Goal: Transaction & Acquisition: Obtain resource

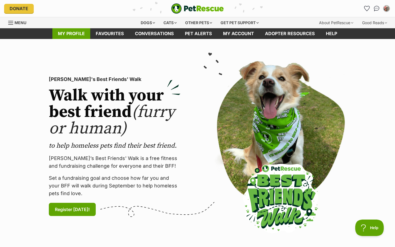
click at [69, 35] on link "My profile" at bounding box center [71, 33] width 38 height 11
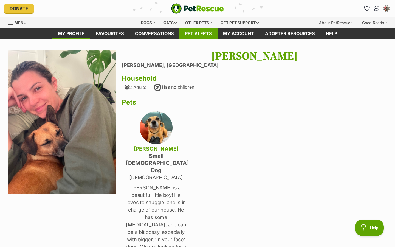
click at [202, 34] on link "Pet alerts" at bounding box center [199, 33] width 38 height 11
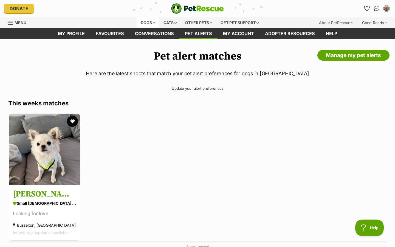
click at [148, 23] on div "Dogs" at bounding box center [148, 22] width 22 height 11
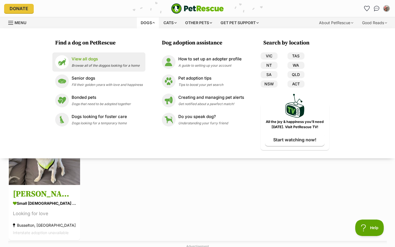
click at [89, 59] on p "View all dogs" at bounding box center [106, 59] width 68 height 6
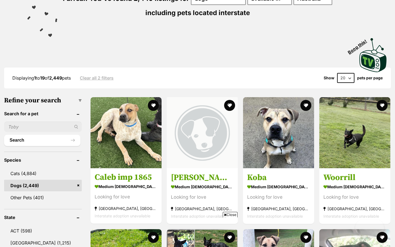
scroll to position [306, 0]
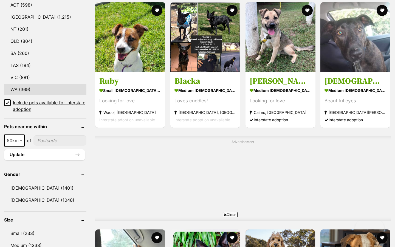
click at [16, 95] on link "WA (369)" at bounding box center [45, 90] width 82 height 12
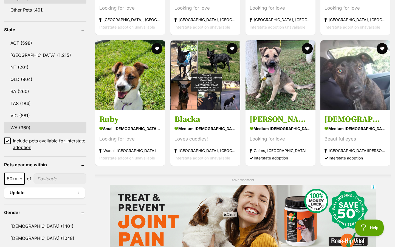
scroll to position [0, 0]
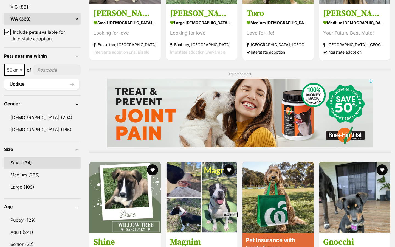
click at [26, 161] on link "Small (24)" at bounding box center [42, 163] width 77 height 12
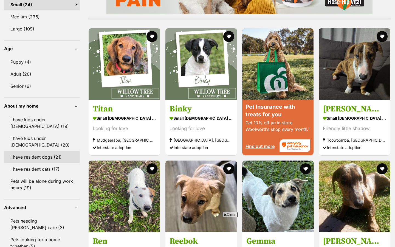
click at [34, 163] on link "I have resident cats (17)" at bounding box center [42, 169] width 76 height 12
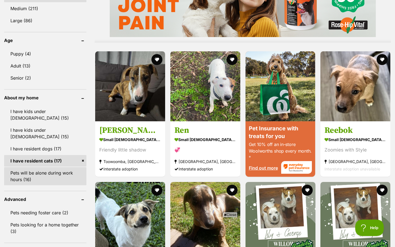
click at [31, 169] on link "Pets will be alone during work hours (16)" at bounding box center [45, 176] width 82 height 18
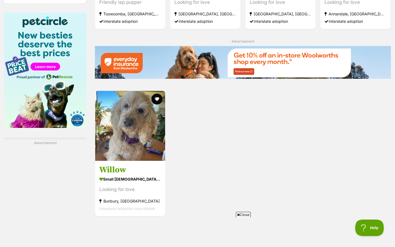
scroll to position [518, 0]
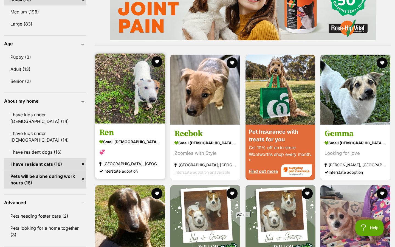
click at [134, 112] on img at bounding box center [130, 89] width 70 height 70
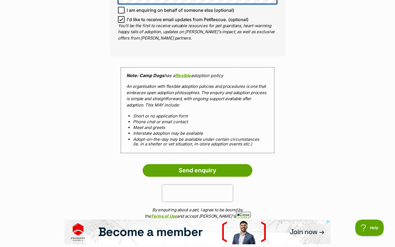
scroll to position [471, 0]
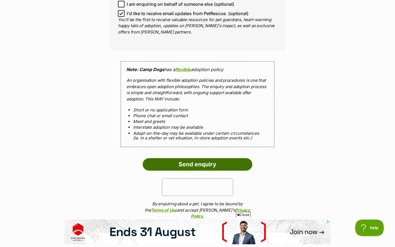
click at [203, 161] on input "Send enquiry" at bounding box center [198, 164] width 110 height 13
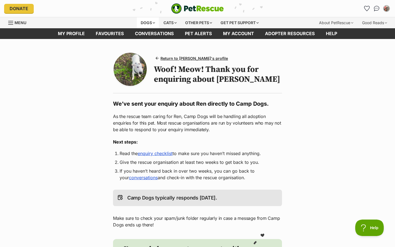
click at [143, 23] on div "Dogs" at bounding box center [148, 22] width 22 height 11
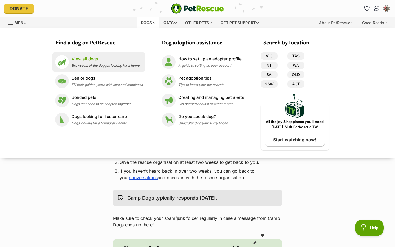
click at [88, 58] on p "View all dogs" at bounding box center [106, 59] width 68 height 6
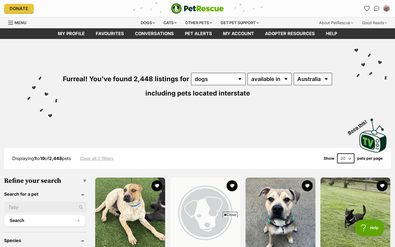
scroll to position [101, 0]
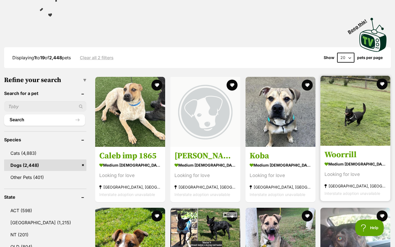
click at [347, 124] on img at bounding box center [356, 111] width 70 height 70
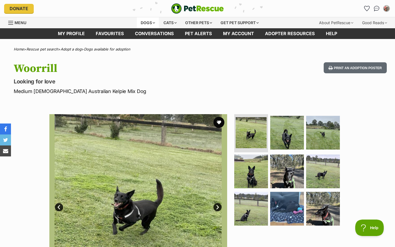
click at [149, 23] on div "Dogs" at bounding box center [148, 22] width 22 height 11
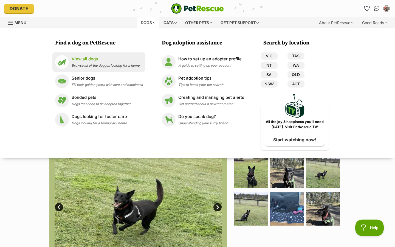
click at [95, 63] on div "View all dogs Browse all of the doggos looking for a home" at bounding box center [106, 62] width 68 height 12
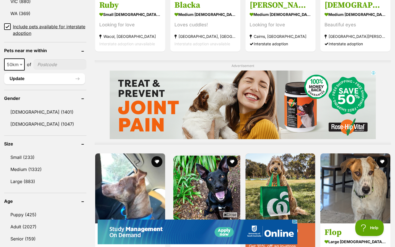
scroll to position [421, 0]
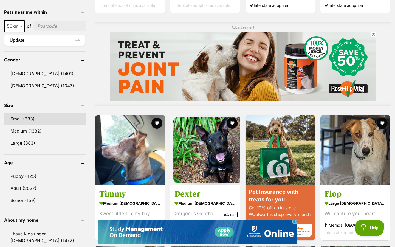
click at [27, 118] on link "Small (233)" at bounding box center [45, 119] width 82 height 12
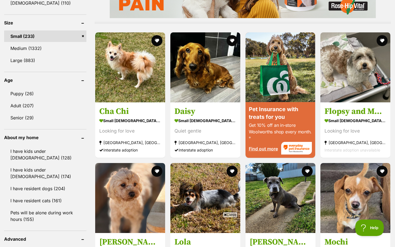
scroll to position [506, 0]
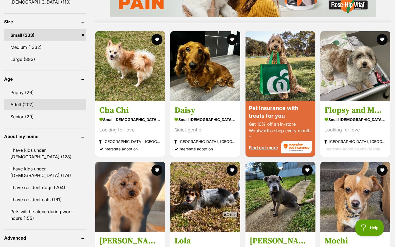
click at [32, 100] on link "Adult (207)" at bounding box center [45, 105] width 82 height 12
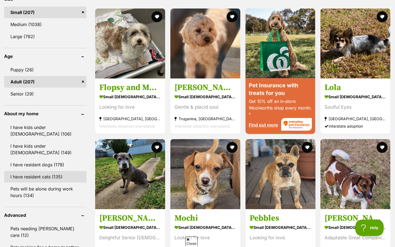
scroll to position [567, 0]
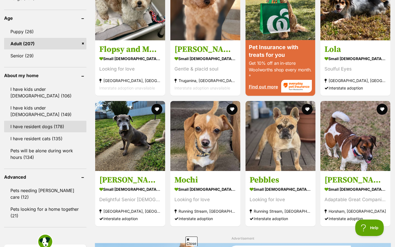
click at [45, 127] on link "I have resident dogs (178)" at bounding box center [45, 127] width 82 height 12
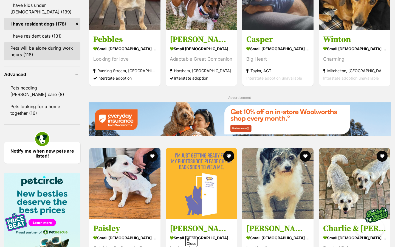
click at [33, 52] on link "Pets will be alone during work hours (118)" at bounding box center [42, 51] width 76 height 18
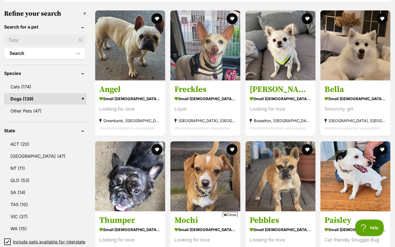
scroll to position [169, 0]
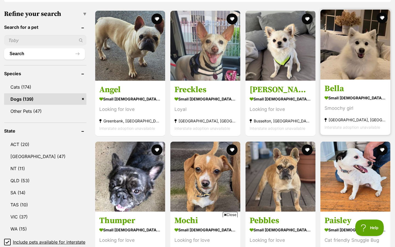
click at [345, 69] on img at bounding box center [356, 45] width 70 height 70
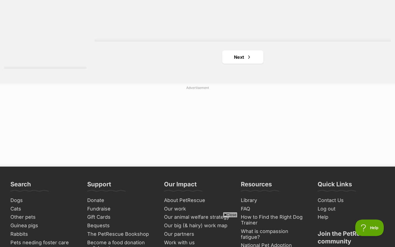
scroll to position [889, 0]
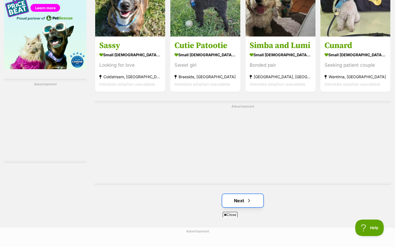
click at [242, 201] on link "Next" at bounding box center [242, 200] width 41 height 13
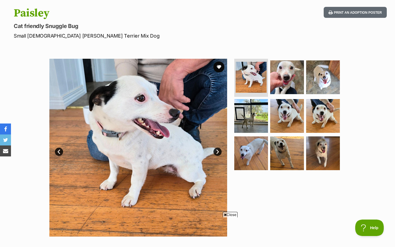
scroll to position [55, 0]
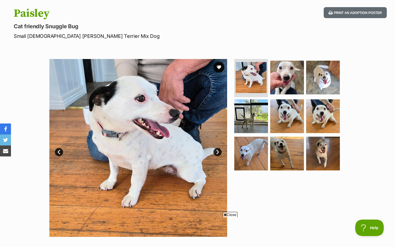
click at [136, 128] on img at bounding box center [138, 148] width 178 height 178
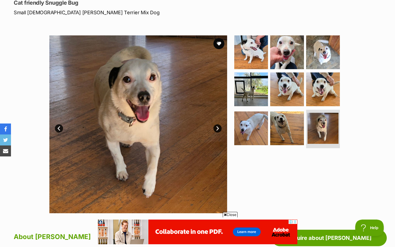
scroll to position [72, 0]
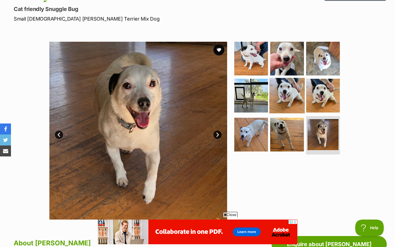
click at [288, 87] on img at bounding box center [287, 95] width 35 height 35
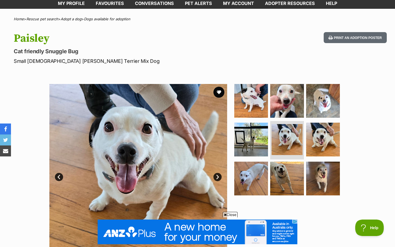
scroll to position [21, 0]
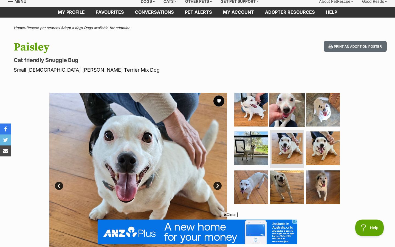
click at [286, 110] on img at bounding box center [287, 109] width 35 height 35
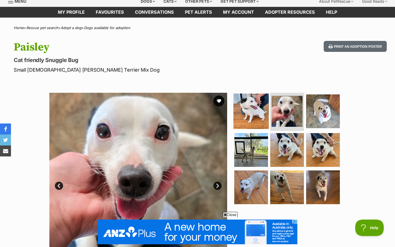
click at [253, 113] on img at bounding box center [251, 110] width 35 height 35
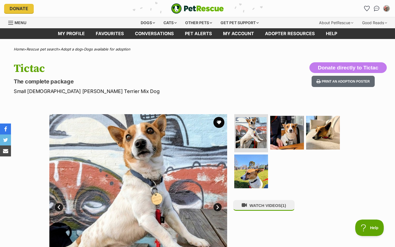
scroll to position [40, 0]
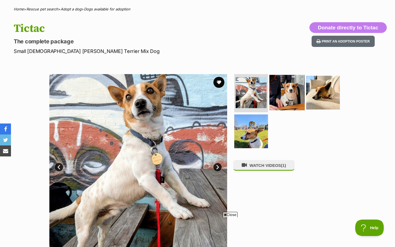
click at [292, 92] on img at bounding box center [287, 92] width 35 height 35
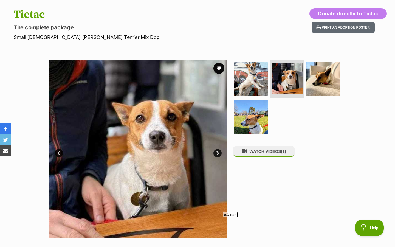
scroll to position [55, 0]
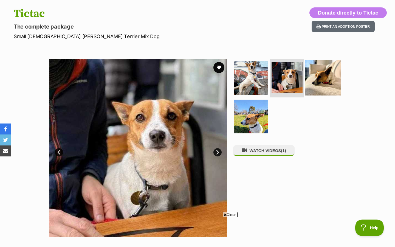
click at [326, 78] on img at bounding box center [323, 77] width 35 height 35
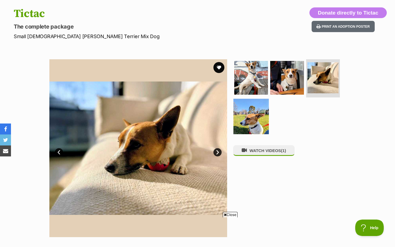
click at [252, 122] on img at bounding box center [251, 116] width 35 height 35
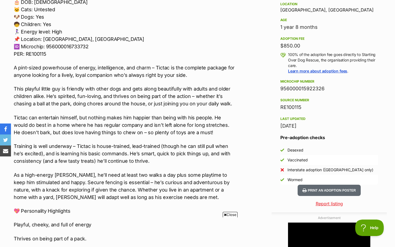
scroll to position [0, 0]
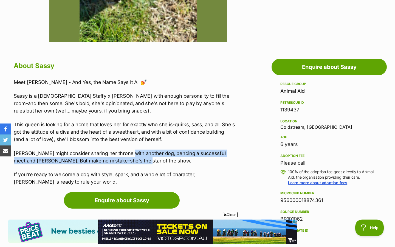
drag, startPoint x: 122, startPoint y: 163, endPoint x: 124, endPoint y: 150, distance: 12.9
click at [125, 150] on p "[PERSON_NAME] might consider sharing her throne with another dog, pending a suc…" at bounding box center [125, 157] width 222 height 15
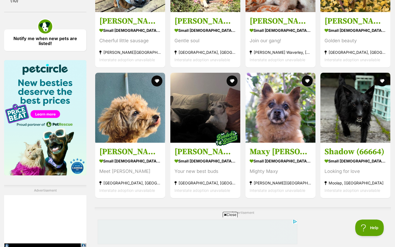
scroll to position [995, 0]
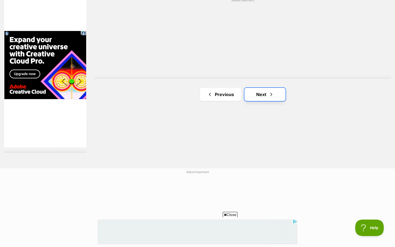
click at [266, 95] on link "Next" at bounding box center [265, 94] width 41 height 13
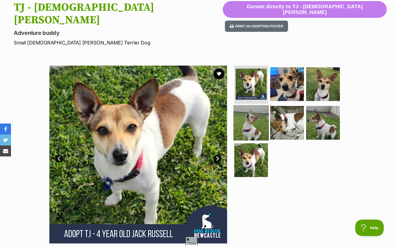
click at [248, 109] on img at bounding box center [251, 122] width 35 height 35
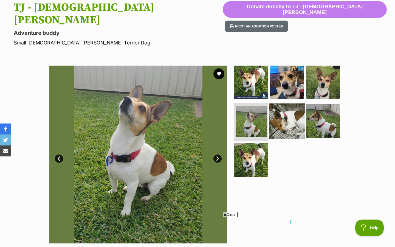
click at [279, 111] on img at bounding box center [287, 121] width 35 height 35
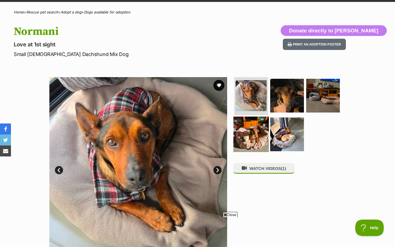
click at [254, 138] on img at bounding box center [251, 134] width 35 height 35
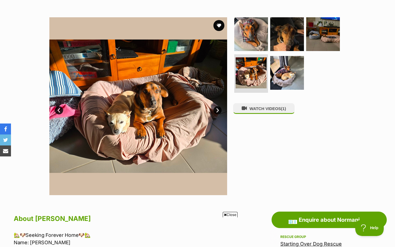
scroll to position [96, 0]
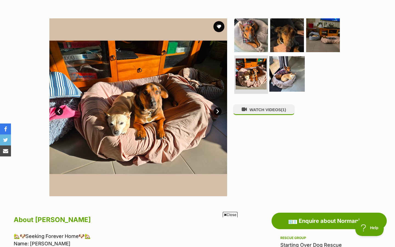
click at [280, 72] on img at bounding box center [287, 73] width 35 height 35
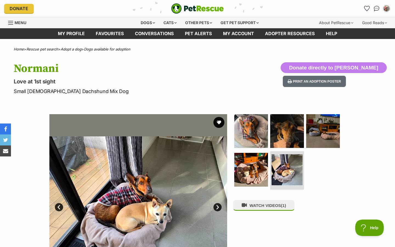
scroll to position [0, 0]
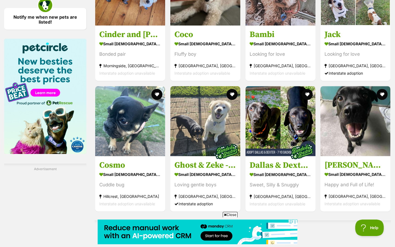
scroll to position [973, 0]
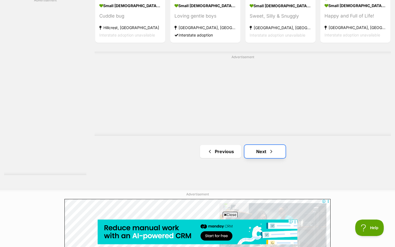
click at [271, 149] on span "Next page" at bounding box center [271, 151] width 5 height 7
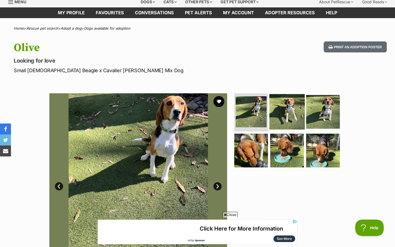
click at [294, 118] on img at bounding box center [287, 111] width 35 height 35
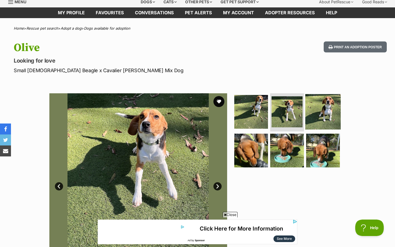
click at [320, 116] on img at bounding box center [323, 111] width 35 height 35
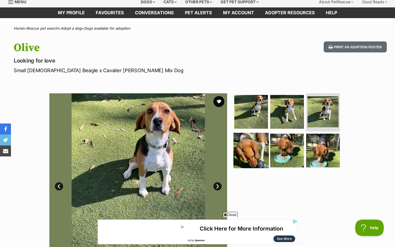
click at [246, 139] on img at bounding box center [251, 150] width 35 height 35
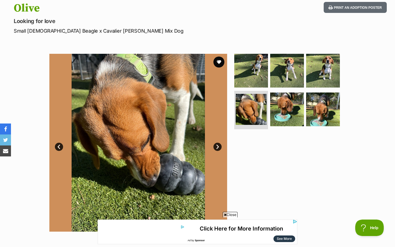
scroll to position [66, 0]
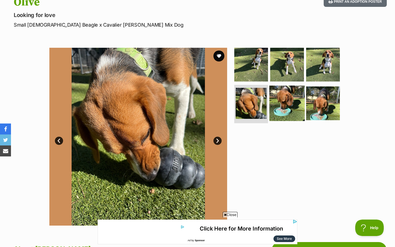
click at [283, 106] on img at bounding box center [287, 103] width 35 height 35
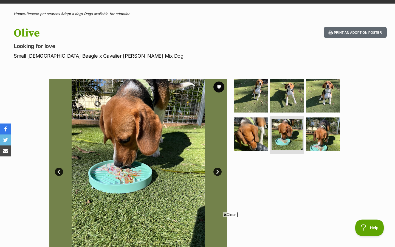
scroll to position [0, 0]
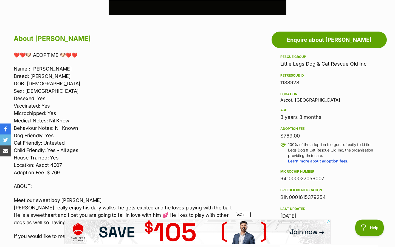
scroll to position [277, 0]
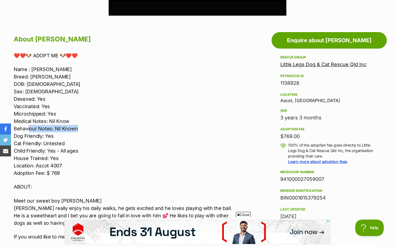
drag, startPoint x: 77, startPoint y: 129, endPoint x: 30, endPoint y: 131, distance: 47.3
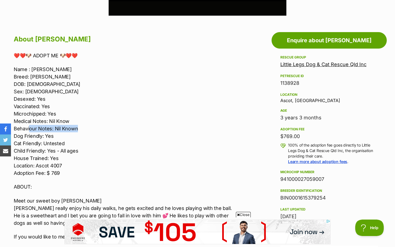
click at [30, 131] on p "Name : [PERSON_NAME]: [PERSON_NAME] DOB: [DEMOGRAPHIC_DATA] Sex: [DEMOGRAPHIC_D…" at bounding box center [125, 121] width 222 height 111
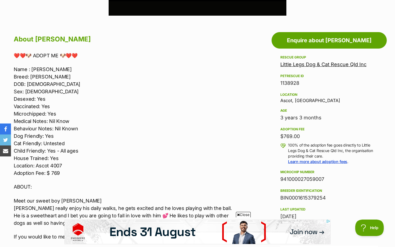
click at [80, 167] on p "Name : Dudley Breed: Jack Russell Terrier DOB: 24/05/22 Sex: Male Desexed: Yes …" at bounding box center [125, 121] width 222 height 111
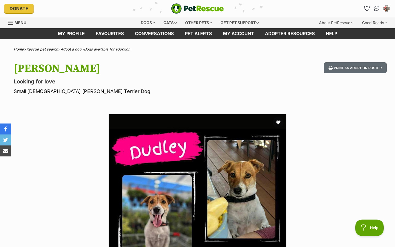
scroll to position [0, 0]
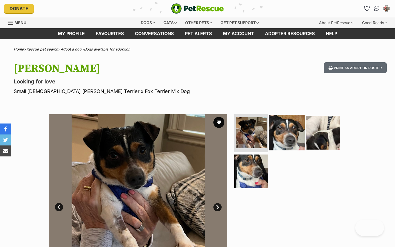
click at [281, 132] on img at bounding box center [287, 132] width 35 height 35
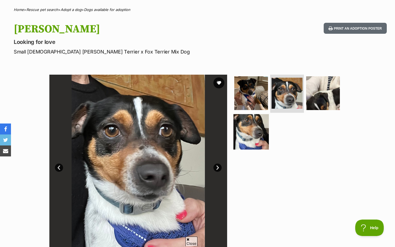
click at [261, 128] on img at bounding box center [251, 131] width 35 height 35
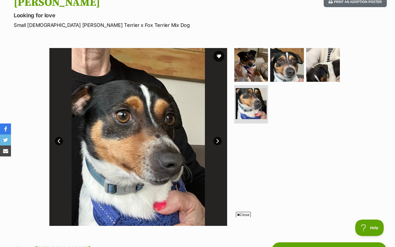
scroll to position [67, 0]
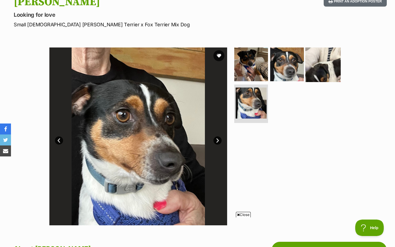
click at [328, 74] on img at bounding box center [323, 63] width 35 height 35
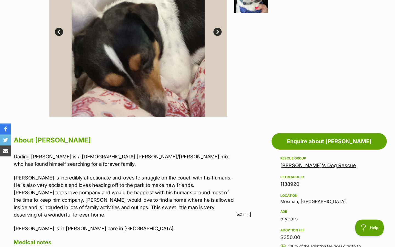
scroll to position [0, 0]
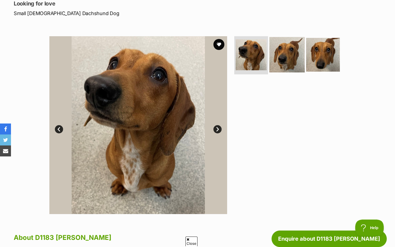
click at [288, 58] on img at bounding box center [287, 54] width 35 height 35
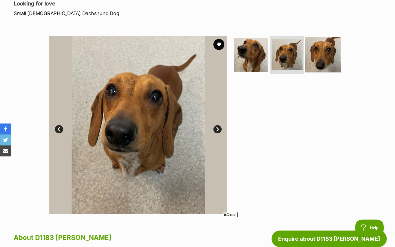
click at [315, 60] on img at bounding box center [323, 54] width 35 height 35
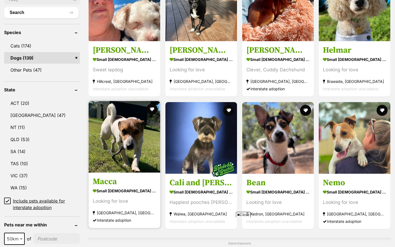
click at [136, 150] on img at bounding box center [125, 137] width 72 height 72
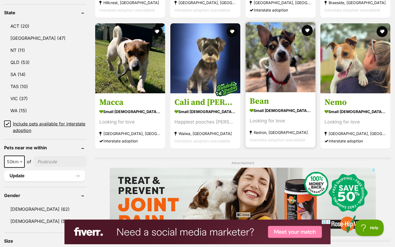
click at [283, 63] on img at bounding box center [281, 57] width 70 height 70
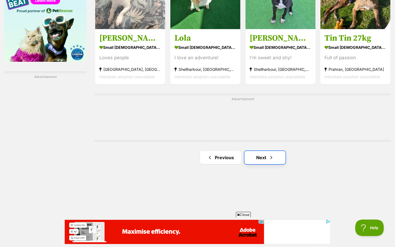
click at [266, 160] on link "Next" at bounding box center [265, 157] width 41 height 13
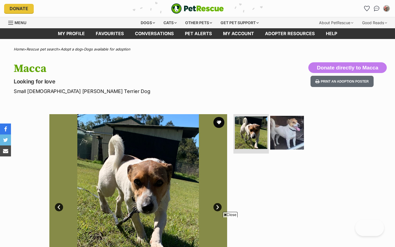
scroll to position [30, 0]
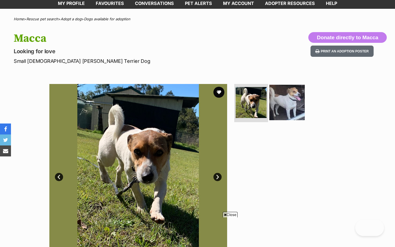
click at [293, 103] on img at bounding box center [287, 102] width 35 height 35
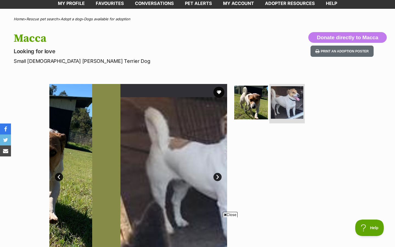
scroll to position [0, 0]
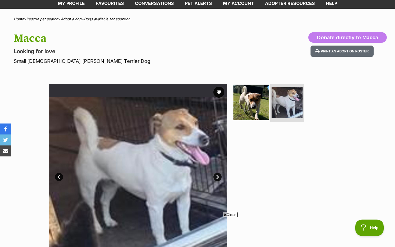
click at [245, 104] on img at bounding box center [251, 102] width 35 height 35
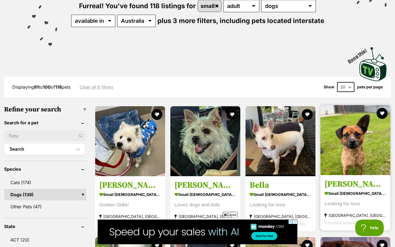
click at [367, 142] on img at bounding box center [356, 140] width 70 height 70
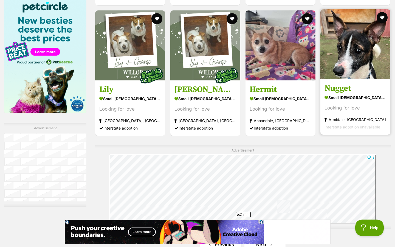
click at [353, 62] on img at bounding box center [356, 44] width 70 height 70
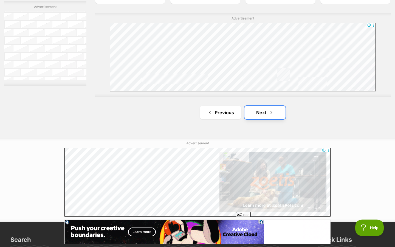
click at [269, 114] on span "Next page" at bounding box center [271, 112] width 5 height 7
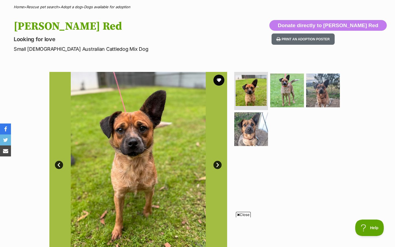
scroll to position [43, 0]
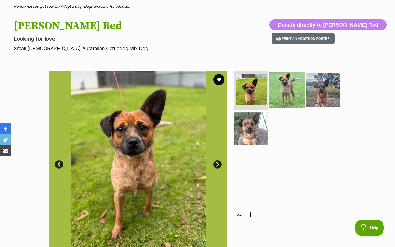
click at [293, 79] on img at bounding box center [287, 89] width 35 height 35
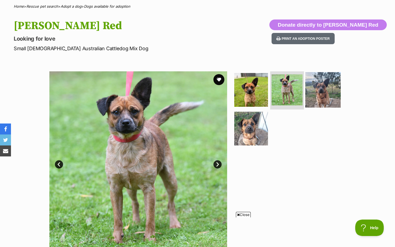
click at [326, 94] on img at bounding box center [323, 89] width 35 height 35
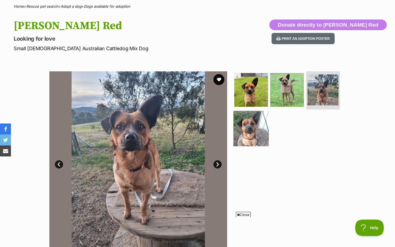
click at [249, 133] on img at bounding box center [251, 128] width 35 height 35
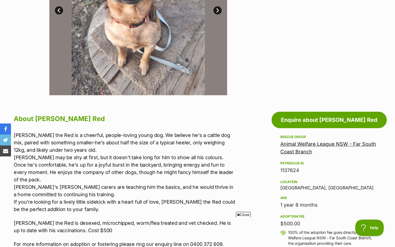
scroll to position [0, 0]
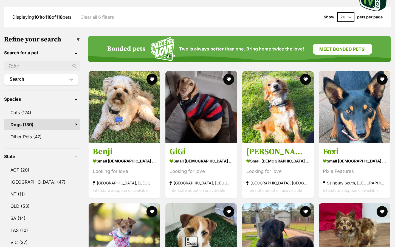
scroll to position [143, 0]
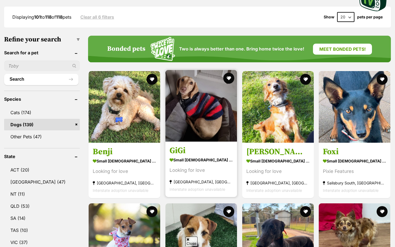
click at [194, 119] on img at bounding box center [202, 106] width 72 height 72
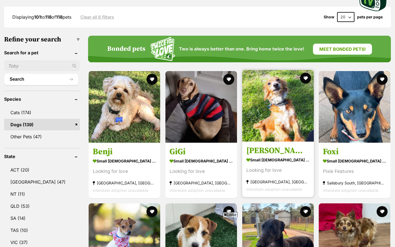
scroll to position [0, 0]
click at [269, 114] on img at bounding box center [278, 106] width 72 height 72
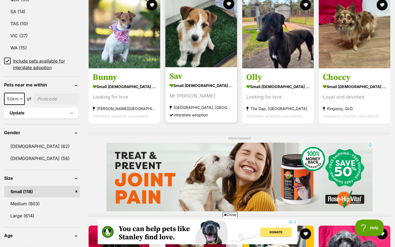
click at [222, 46] on img at bounding box center [202, 32] width 72 height 72
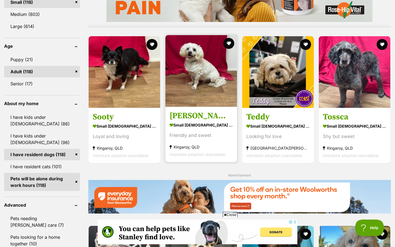
scroll to position [666, 0]
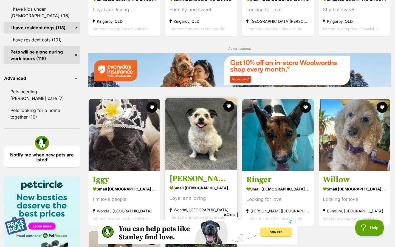
click at [203, 152] on img at bounding box center [202, 134] width 72 height 72
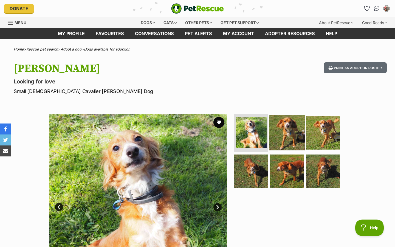
click at [288, 126] on img at bounding box center [287, 132] width 35 height 35
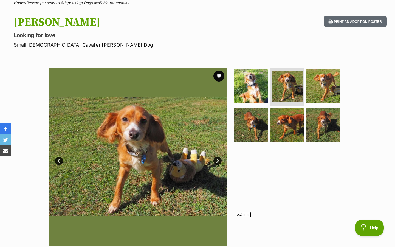
scroll to position [46, 0]
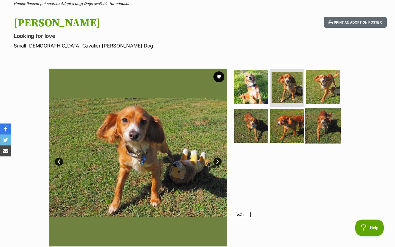
click at [327, 136] on img at bounding box center [323, 125] width 35 height 35
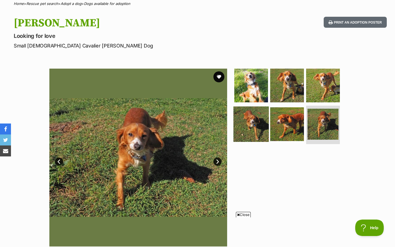
click at [259, 125] on img at bounding box center [251, 124] width 35 height 35
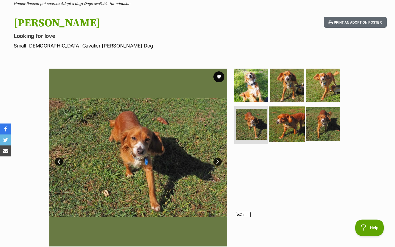
click at [281, 127] on img at bounding box center [287, 124] width 35 height 35
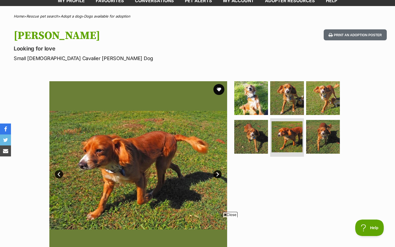
scroll to position [33, 0]
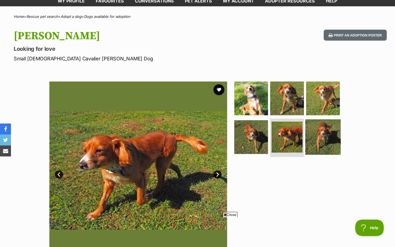
click at [313, 142] on img at bounding box center [323, 136] width 35 height 35
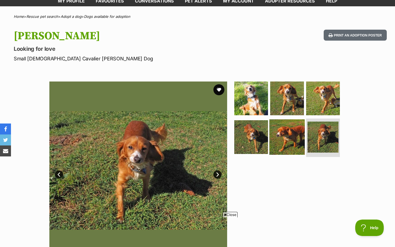
scroll to position [0, 0]
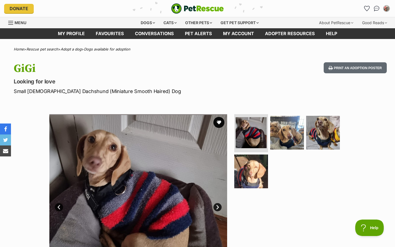
scroll to position [51, 0]
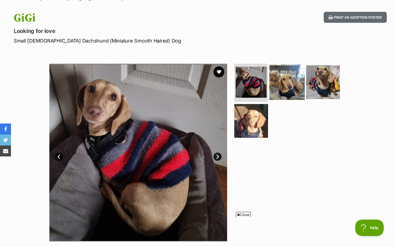
click at [298, 83] on img at bounding box center [287, 81] width 35 height 35
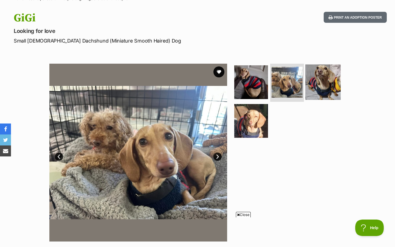
click at [319, 87] on img at bounding box center [323, 81] width 35 height 35
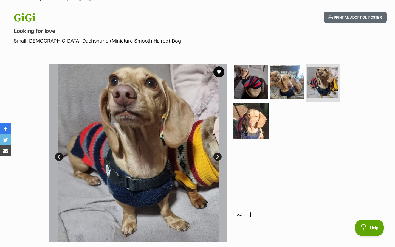
click at [259, 119] on img at bounding box center [251, 120] width 35 height 35
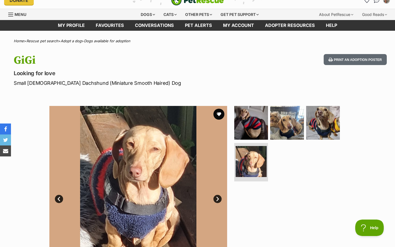
scroll to position [0, 0]
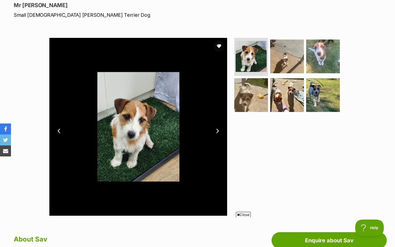
scroll to position [79, 0]
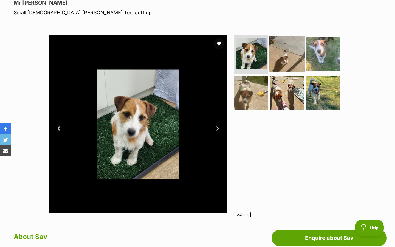
click at [284, 53] on img at bounding box center [287, 53] width 35 height 35
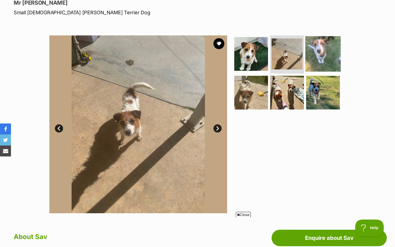
click at [334, 60] on img at bounding box center [323, 53] width 35 height 35
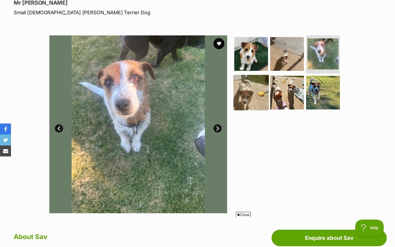
click at [259, 94] on img at bounding box center [251, 92] width 35 height 35
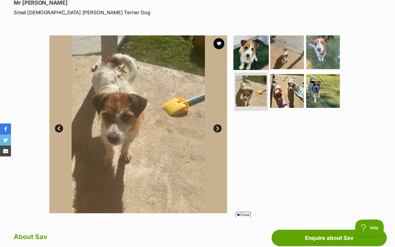
click at [250, 40] on img at bounding box center [251, 51] width 35 height 35
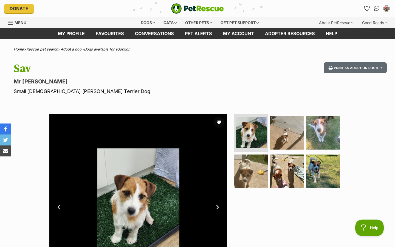
scroll to position [0, 0]
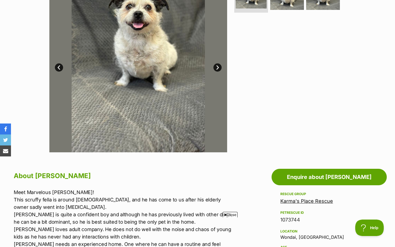
scroll to position [38, 0]
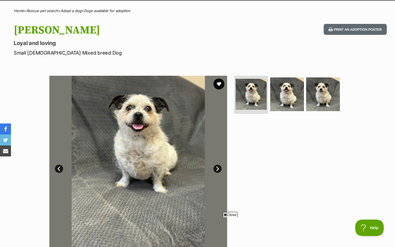
click at [217, 168] on link "Next" at bounding box center [218, 169] width 8 height 8
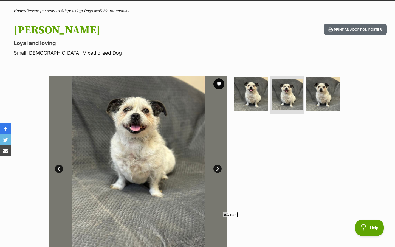
click at [217, 168] on link "Next" at bounding box center [218, 169] width 8 height 8
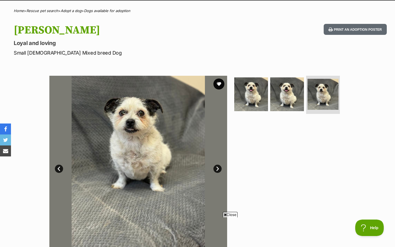
scroll to position [0, 0]
